Goal: Task Accomplishment & Management: Manage account settings

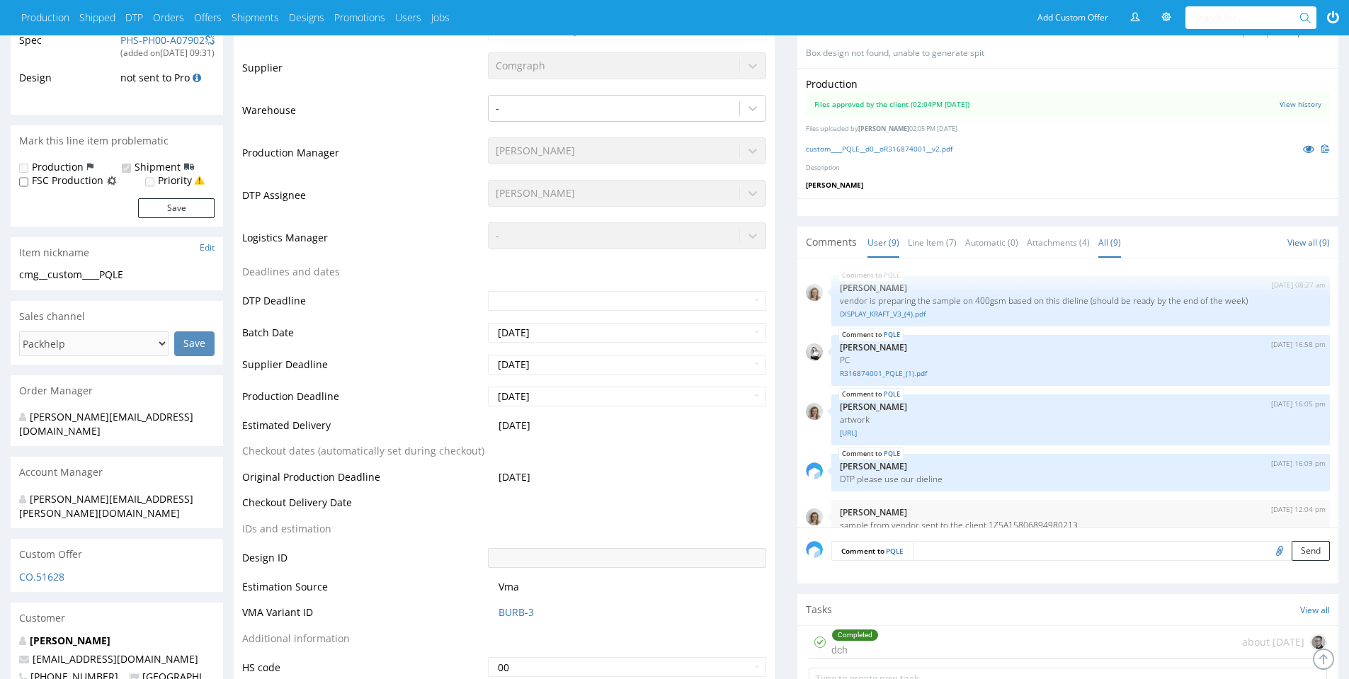
click at [1108, 241] on link "All (9)" at bounding box center [1110, 242] width 23 height 30
click at [1067, 244] on link "Attachments (4)" at bounding box center [1058, 242] width 63 height 30
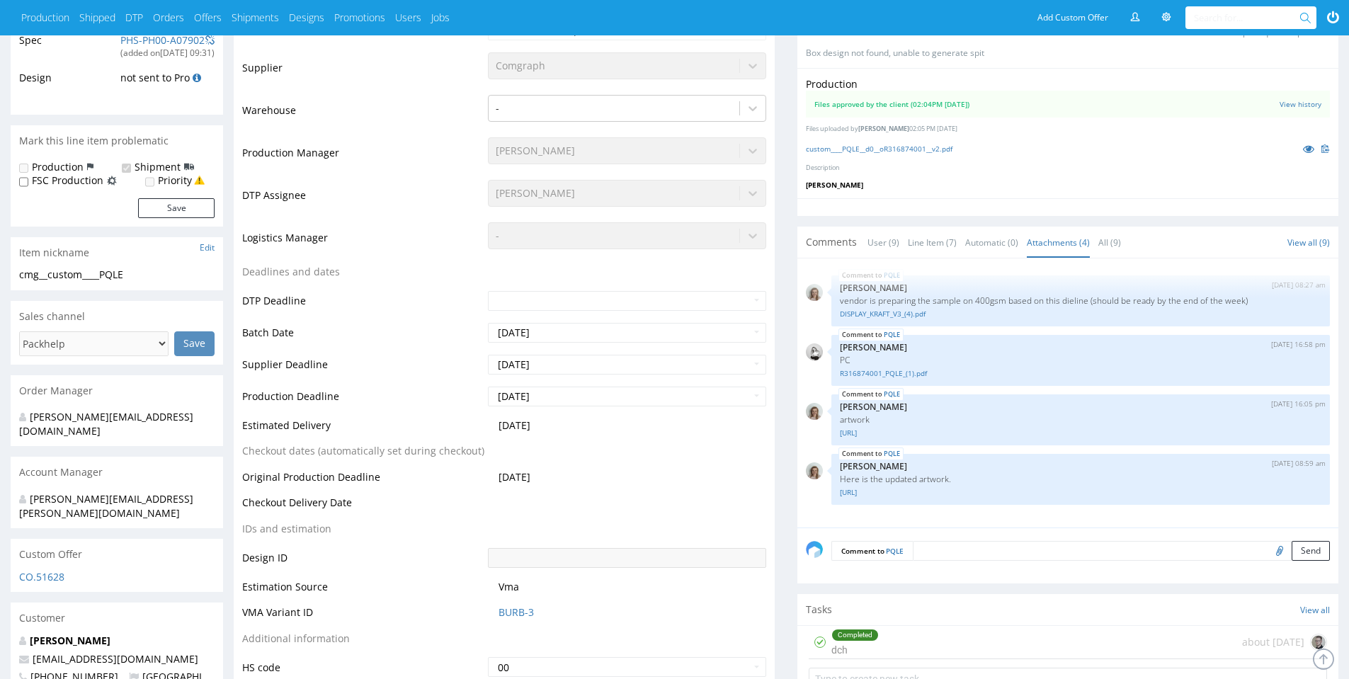
click at [1065, 246] on link "Attachments (4)" at bounding box center [1058, 242] width 63 height 30
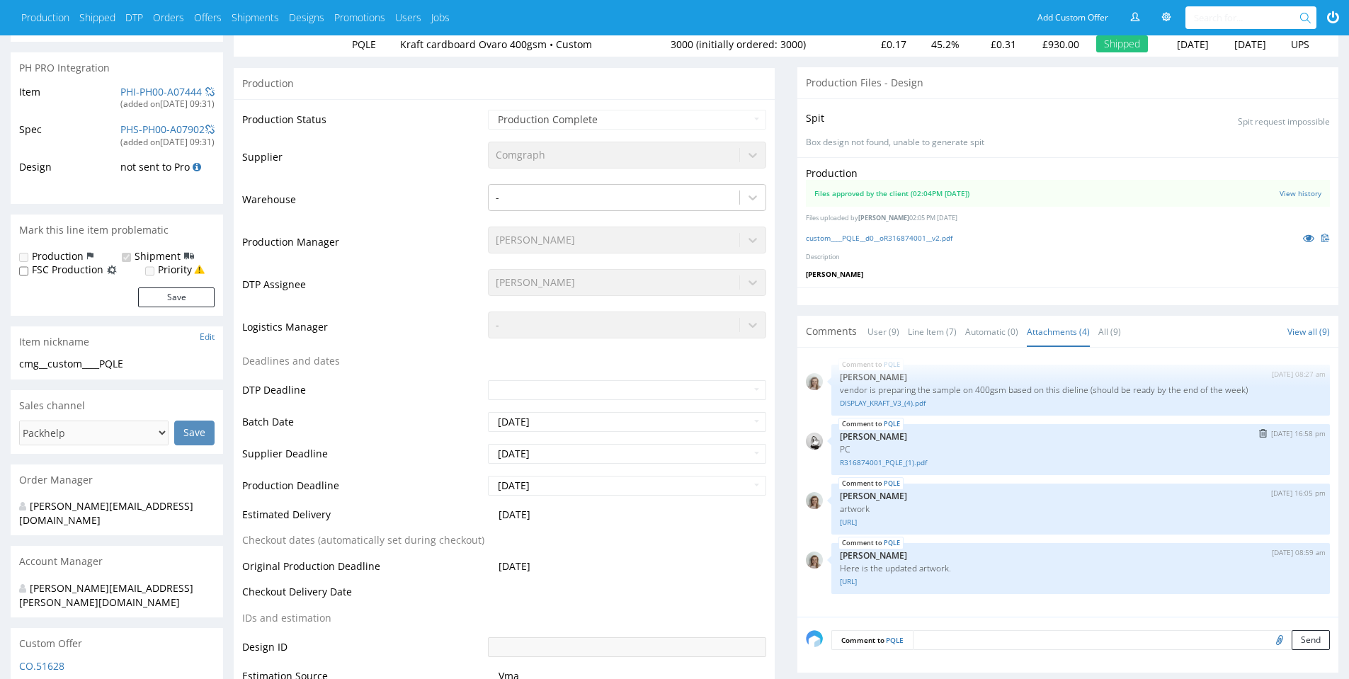
scroll to position [212, 0]
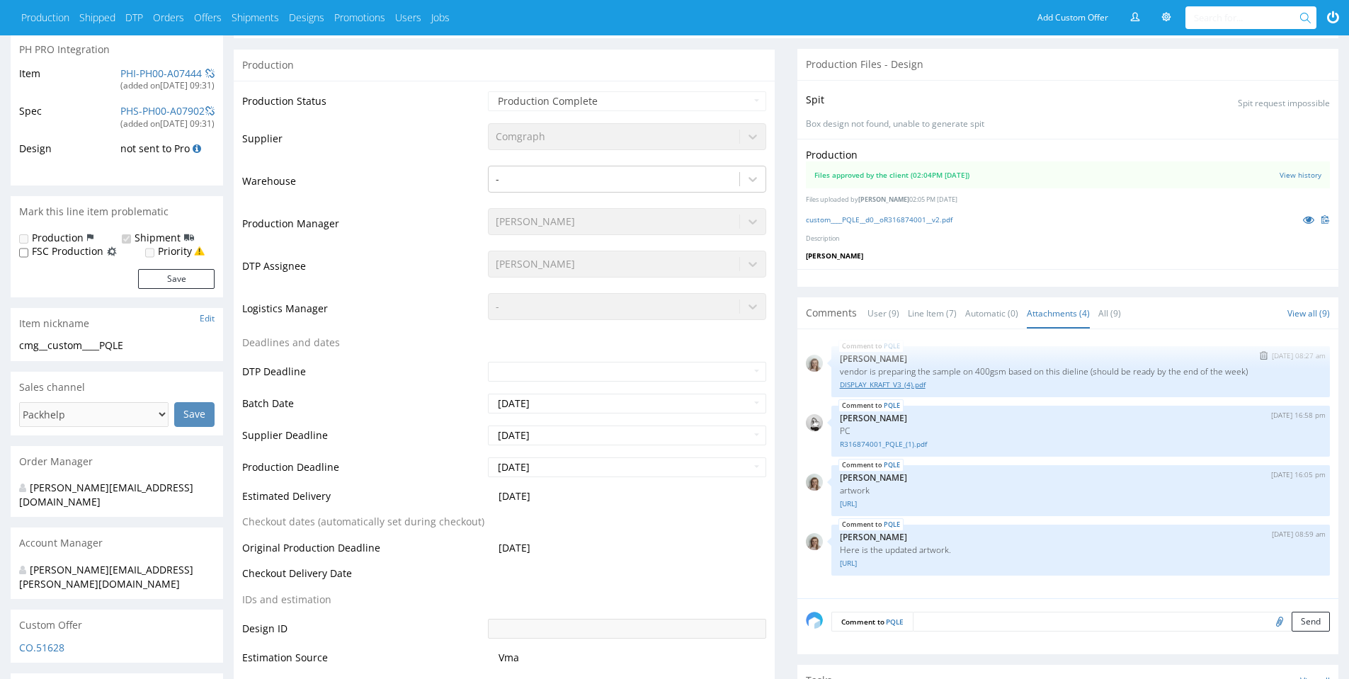
click at [903, 387] on link "DISPLAY_KRAFT_V3_(4).pdf" at bounding box center [1081, 385] width 482 height 11
click at [912, 446] on link "R316874001_PQLE_(1).pdf" at bounding box center [1081, 444] width 482 height 11
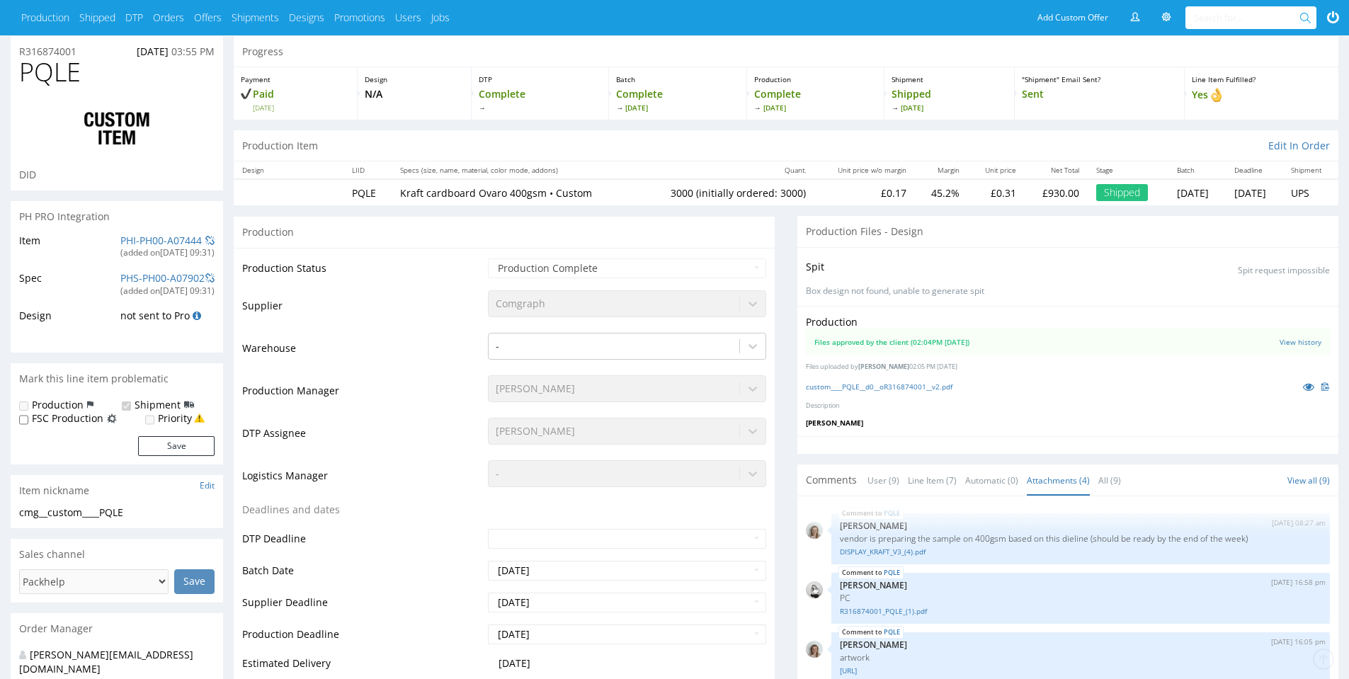
scroll to position [0, 0]
